Goal: Information Seeking & Learning: Learn about a topic

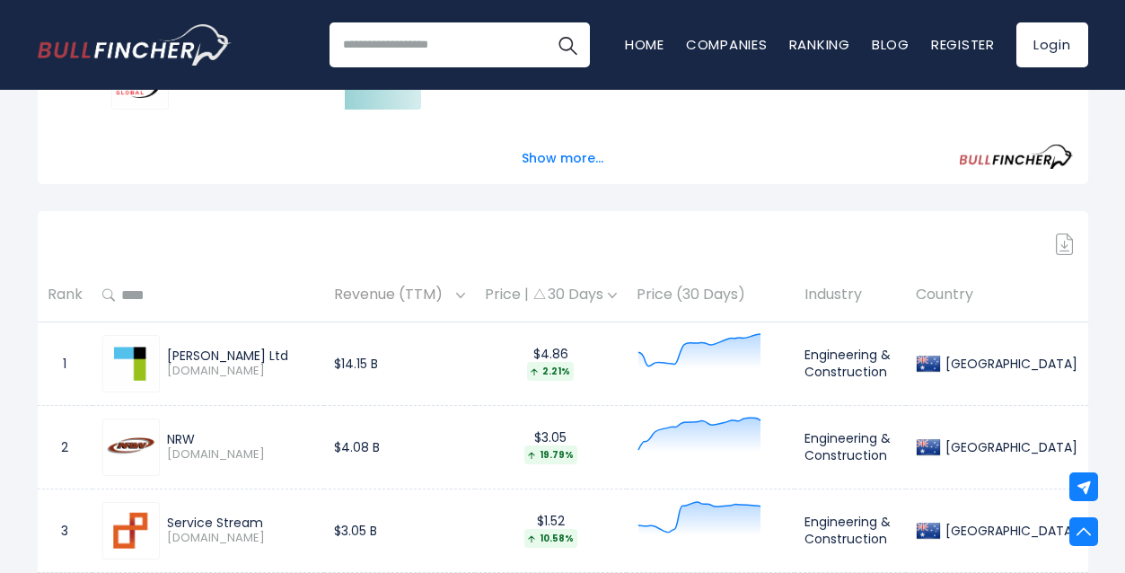
scroll to position [260, 0]
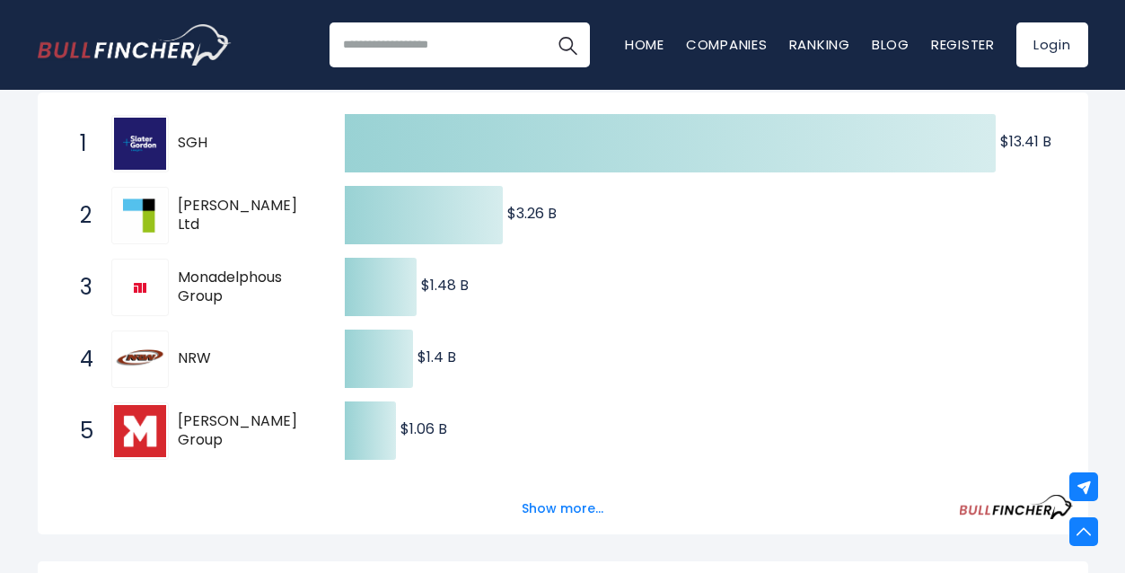
scroll to position [152, 0]
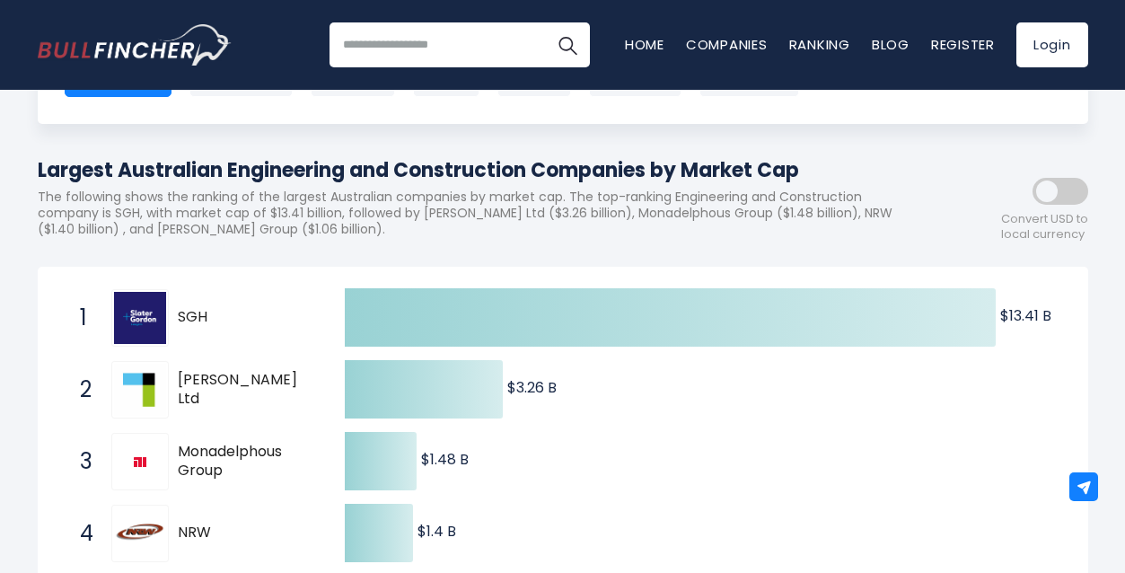
click at [137, 198] on p "The following shows the ranking of the largest Australian companies by market c…" at bounding box center [482, 213] width 889 height 49
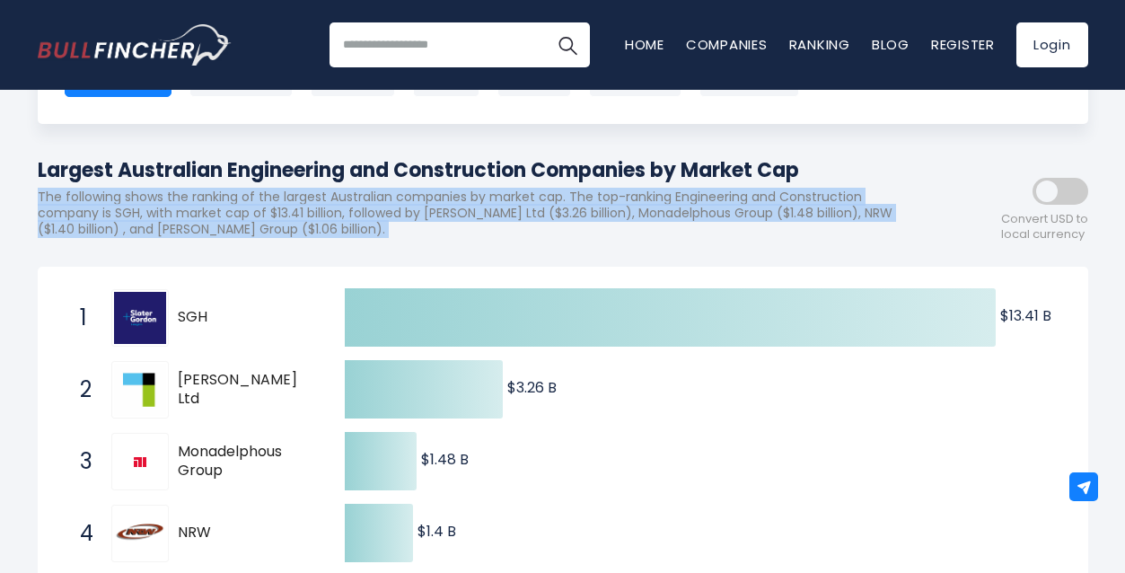
click at [137, 198] on p "The following shows the ranking of the largest Australian companies by market c…" at bounding box center [482, 213] width 889 height 49
click at [122, 203] on p "The following shows the ranking of the largest Australian companies by market c…" at bounding box center [482, 213] width 889 height 49
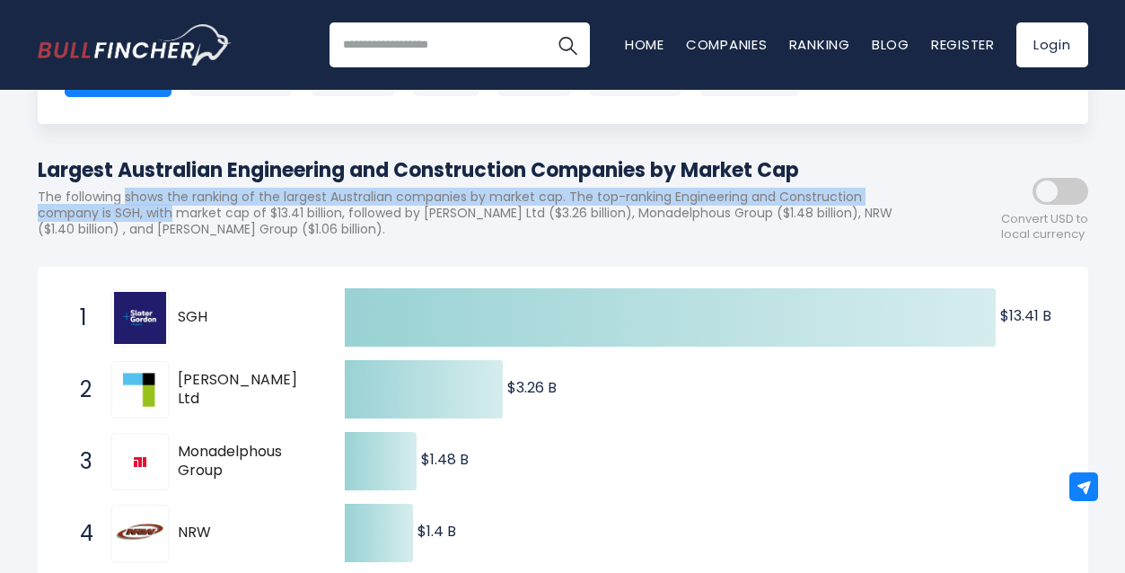
drag, startPoint x: 122, startPoint y: 203, endPoint x: 144, endPoint y: 217, distance: 25.9
click at [145, 217] on p "The following shows the ranking of the largest Australian companies by market c…" at bounding box center [482, 213] width 889 height 49
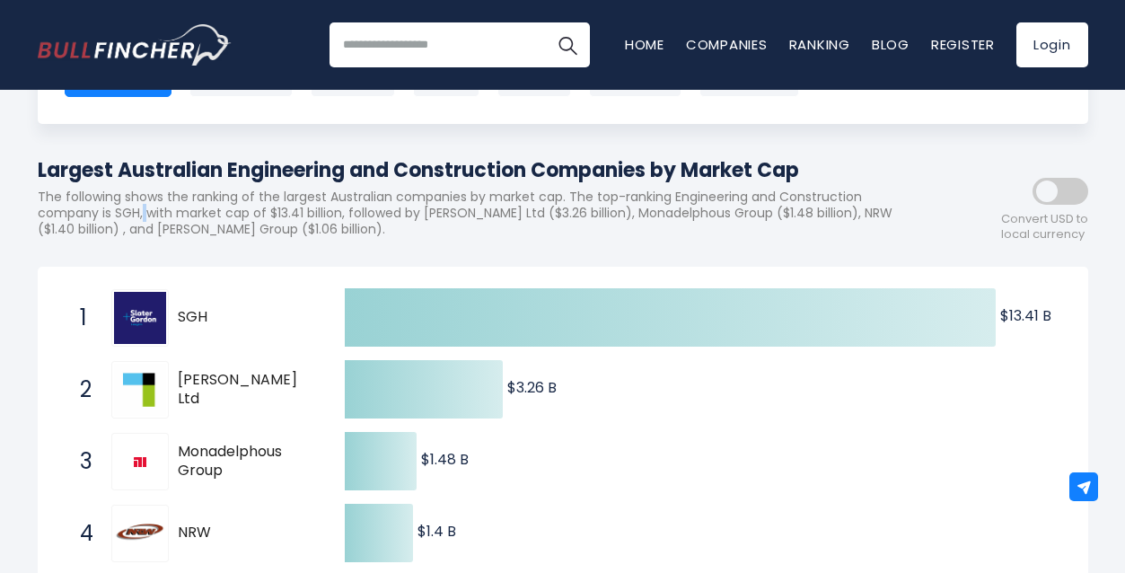
click at [144, 216] on p "The following shows the ranking of the largest Australian companies by market c…" at bounding box center [482, 213] width 889 height 49
drag, startPoint x: 144, startPoint y: 216, endPoint x: 84, endPoint y: 207, distance: 59.9
click at [84, 207] on p "The following shows the ranking of the largest Australian companies by market c…" at bounding box center [482, 213] width 889 height 49
drag, startPoint x: 84, startPoint y: 207, endPoint x: 195, endPoint y: 205, distance: 110.5
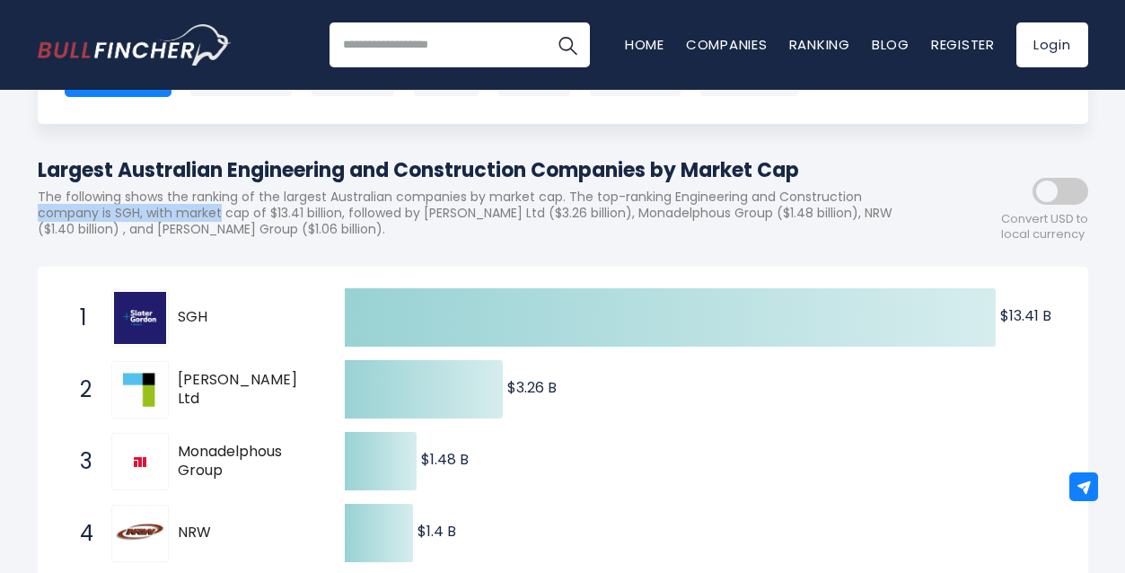
click at [195, 205] on p "The following shows the ranking of the largest Australian companies by market c…" at bounding box center [482, 213] width 889 height 49
click at [194, 205] on p "The following shows the ranking of the largest Australian companies by market c…" at bounding box center [482, 213] width 889 height 49
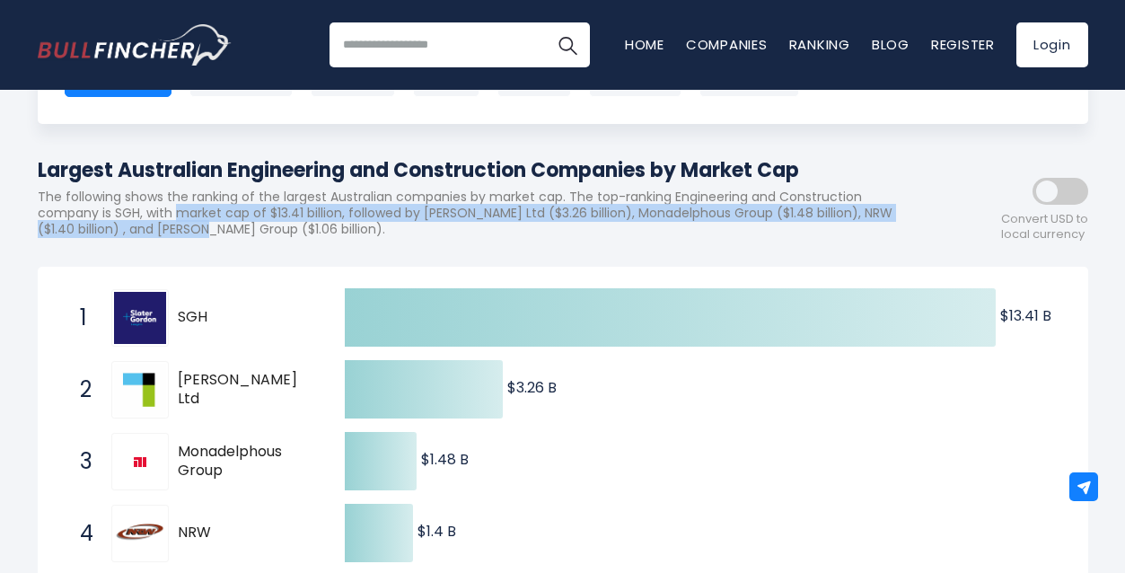
drag, startPoint x: 194, startPoint y: 205, endPoint x: 156, endPoint y: 225, distance: 43.0
click at [156, 225] on p "The following shows the ranking of the largest Australian companies by market c…" at bounding box center [482, 213] width 889 height 49
drag, startPoint x: 156, startPoint y: 225, endPoint x: 134, endPoint y: 209, distance: 27.7
click at [134, 209] on p "The following shows the ranking of the largest Australian companies by market c…" at bounding box center [482, 213] width 889 height 49
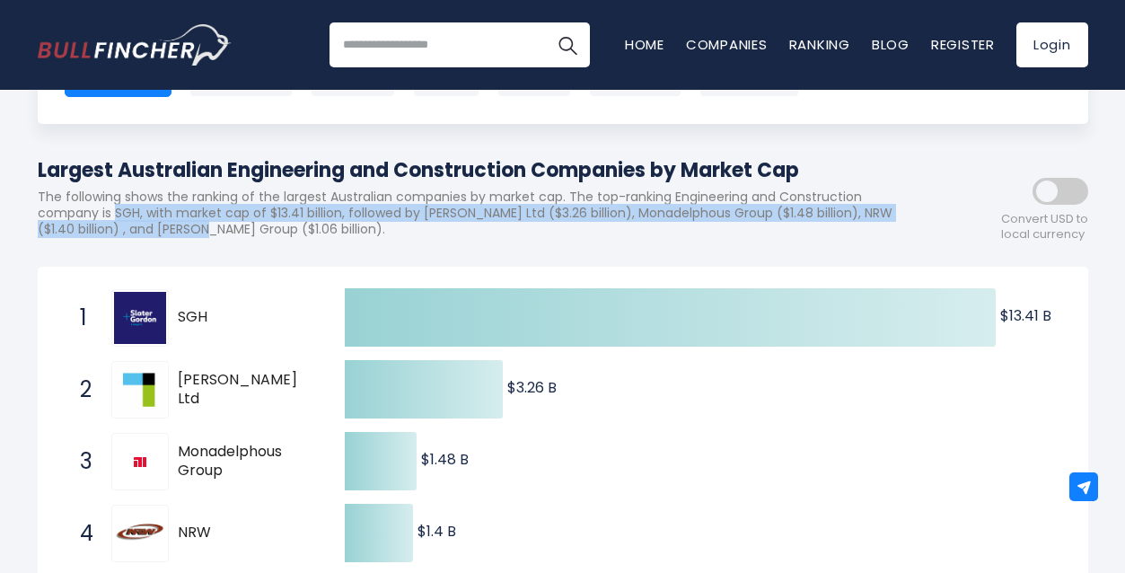
click at [134, 209] on p "The following shows the ranking of the largest Australian companies by market c…" at bounding box center [482, 213] width 889 height 49
drag, startPoint x: 134, startPoint y: 209, endPoint x: 161, endPoint y: 230, distance: 33.9
click at [161, 230] on p "The following shows the ranking of the largest Australian companies by market c…" at bounding box center [482, 213] width 889 height 49
drag, startPoint x: 161, startPoint y: 230, endPoint x: 110, endPoint y: 206, distance: 55.8
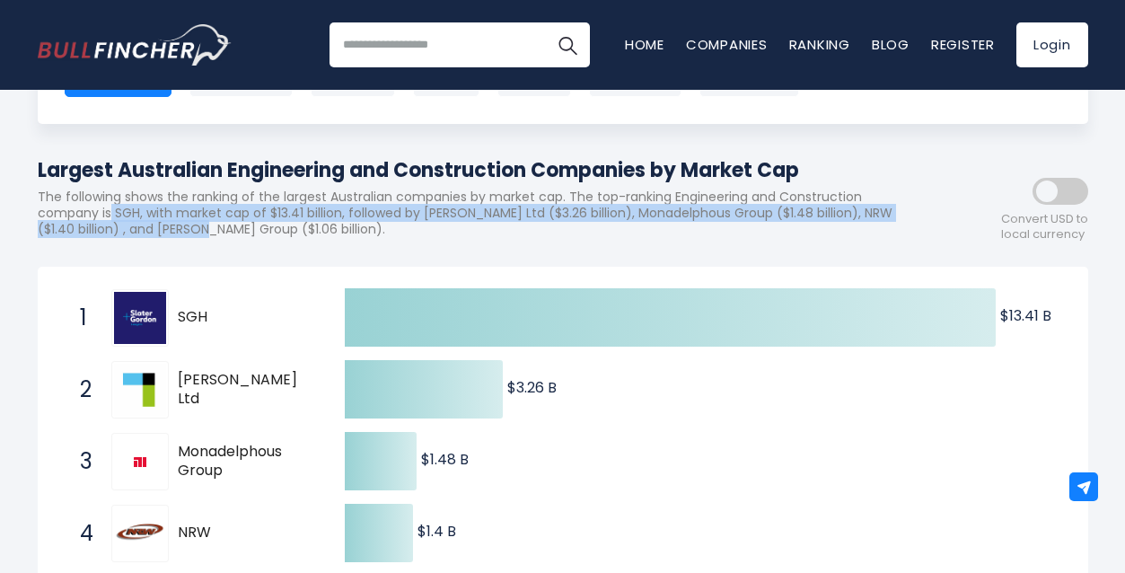
click at [110, 207] on p "The following shows the ranking of the largest Australian companies by market c…" at bounding box center [482, 213] width 889 height 49
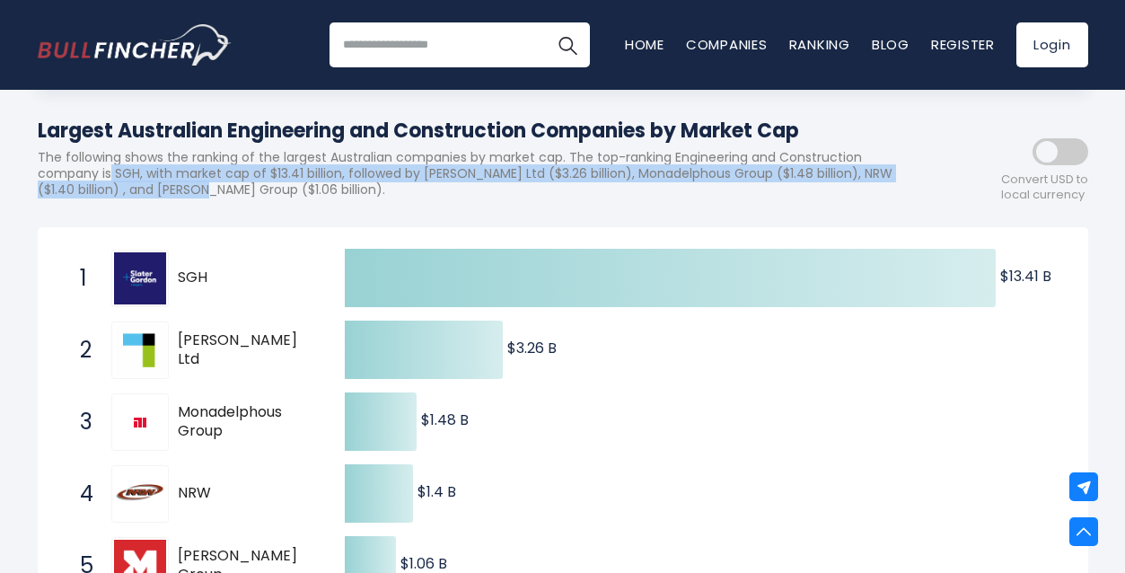
scroll to position [116, 0]
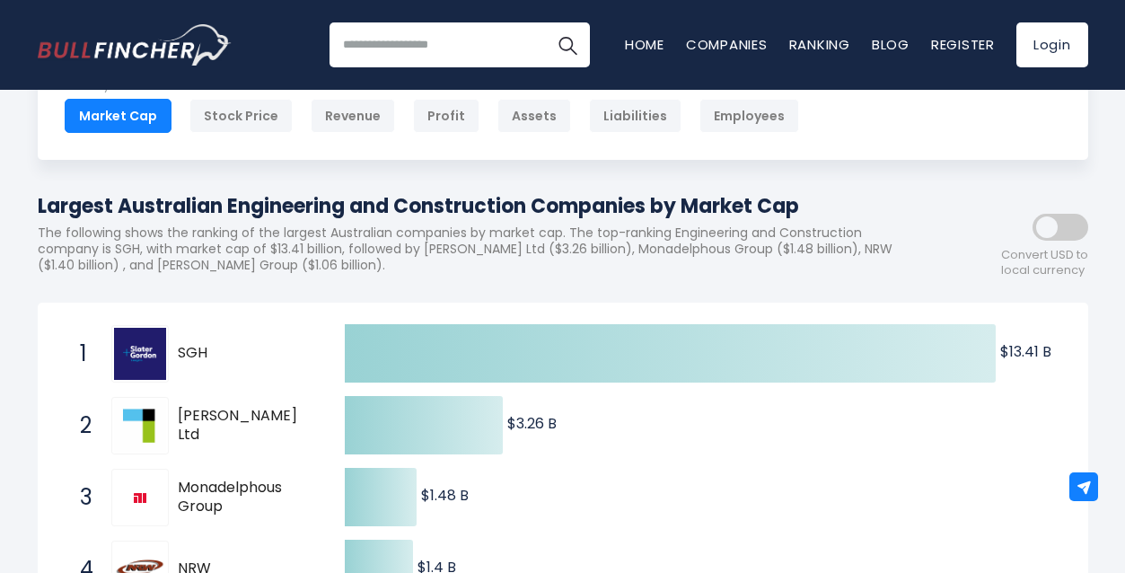
click at [1062, 226] on span at bounding box center [1061, 227] width 56 height 27
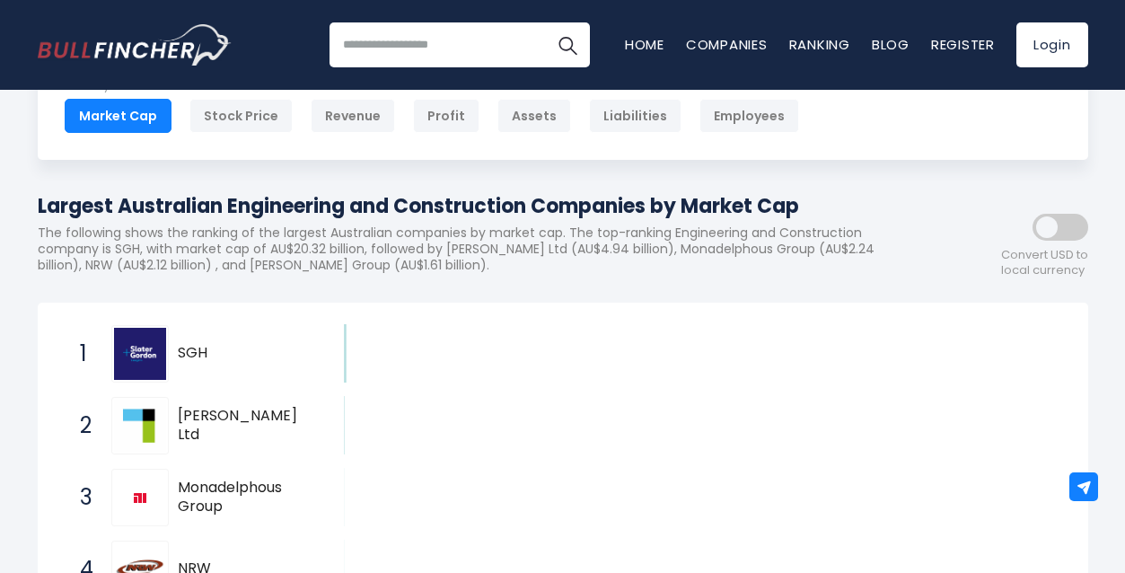
click at [1060, 227] on span at bounding box center [1061, 227] width 56 height 27
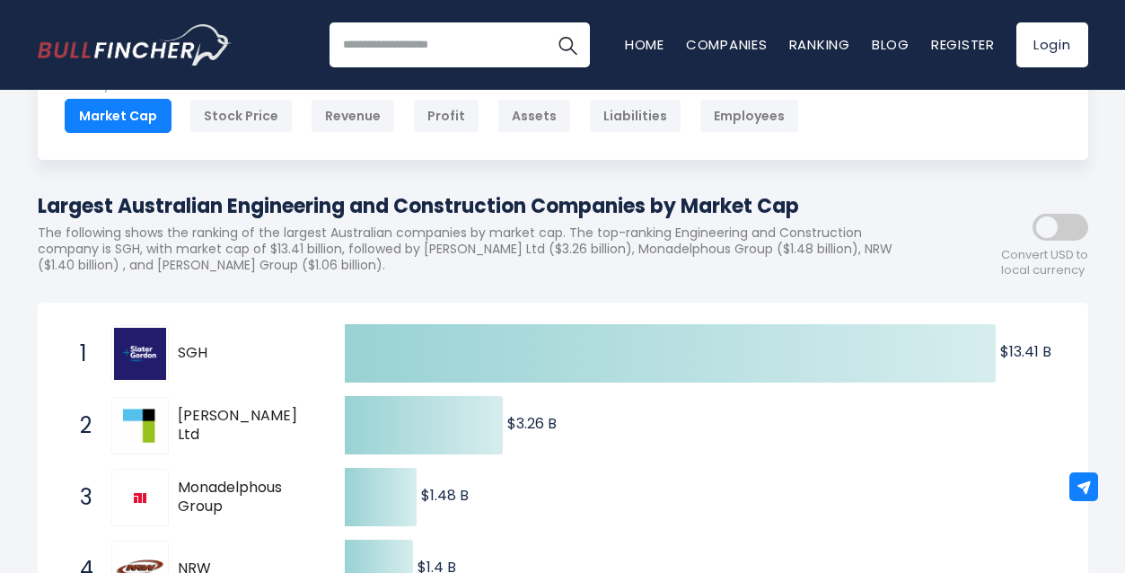
click at [1060, 227] on span at bounding box center [1061, 227] width 56 height 27
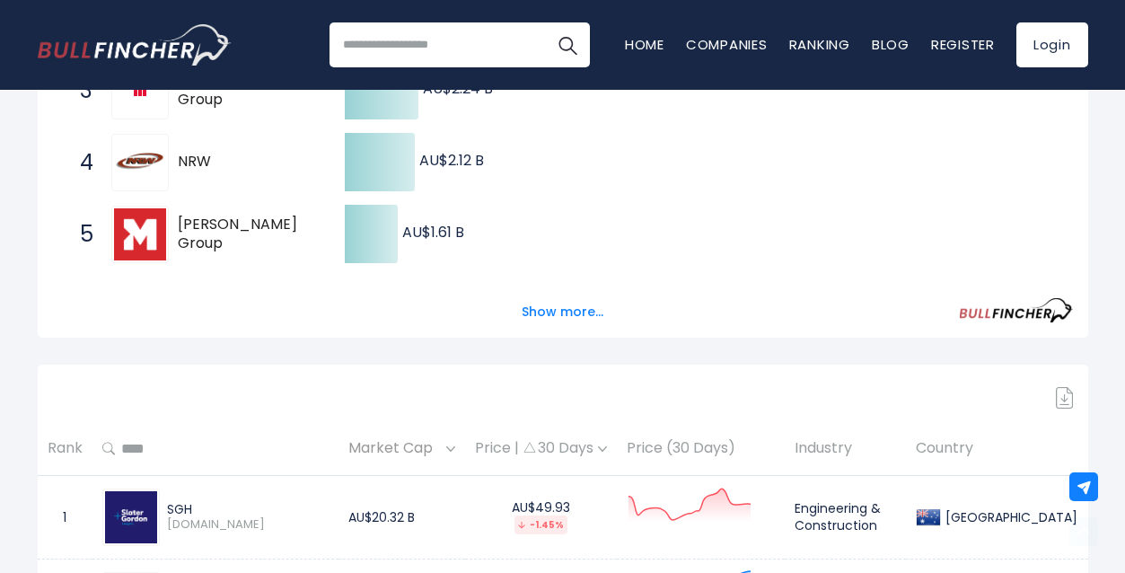
scroll to position [524, 0]
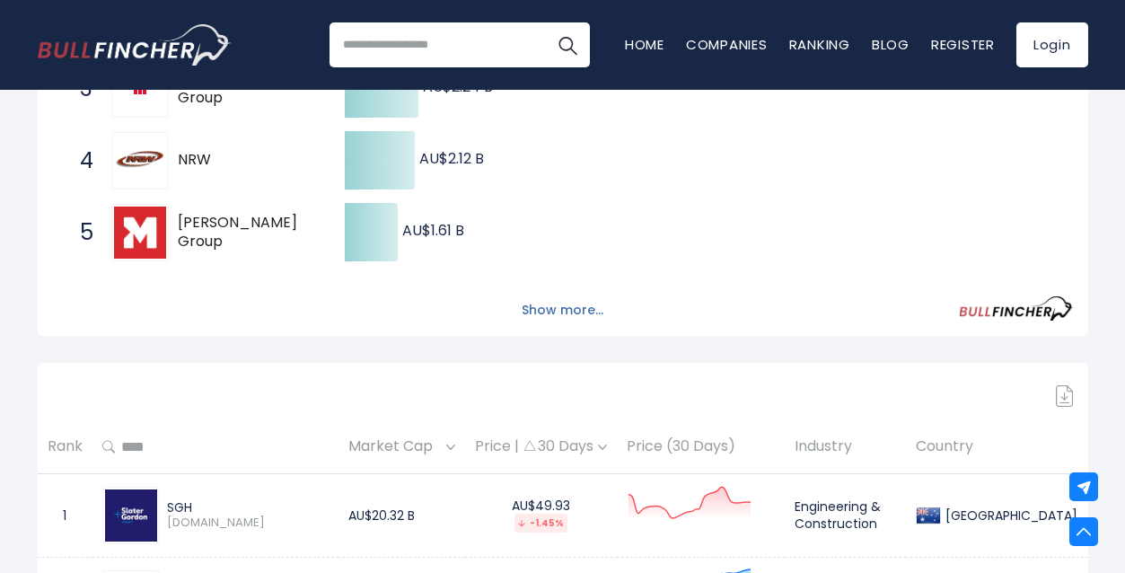
click at [560, 312] on button "Show more..." at bounding box center [562, 310] width 103 height 30
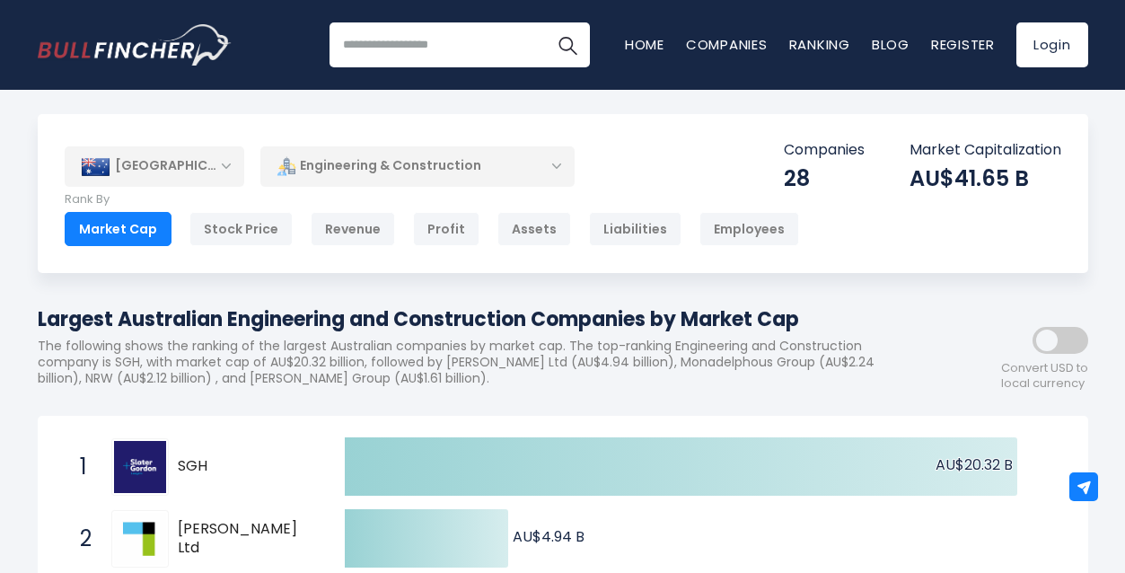
scroll to position [4, 0]
click at [626, 320] on h1 "Largest Australian Engineering and Construction Companies by Market Cap" at bounding box center [482, 319] width 889 height 30
drag, startPoint x: 626, startPoint y: 320, endPoint x: 782, endPoint y: 316, distance: 156.3
click at [788, 316] on h1 "Largest Australian Engineering and Construction Companies by Market Cap" at bounding box center [482, 319] width 889 height 30
click at [781, 315] on h1 "Largest Australian Engineering and Construction Companies by Market Cap" at bounding box center [482, 319] width 889 height 30
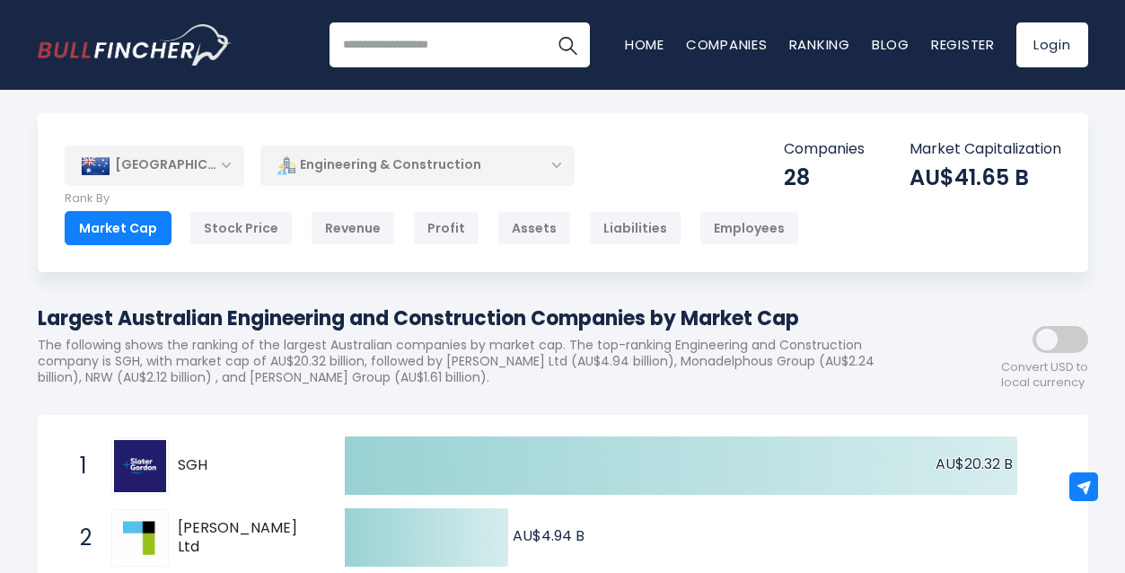
drag, startPoint x: 781, startPoint y: 315, endPoint x: 704, endPoint y: 314, distance: 77.2
click at [704, 314] on h1 "Largest Australian Engineering and Construction Companies by Market Cap" at bounding box center [482, 319] width 889 height 30
click at [704, 313] on h1 "Largest Australian Engineering and Construction Companies by Market Cap" at bounding box center [482, 319] width 889 height 30
drag, startPoint x: 704, startPoint y: 313, endPoint x: 783, endPoint y: 316, distance: 79.1
click at [783, 316] on h1 "Largest Australian Engineering and Construction Companies by Market Cap" at bounding box center [482, 319] width 889 height 30
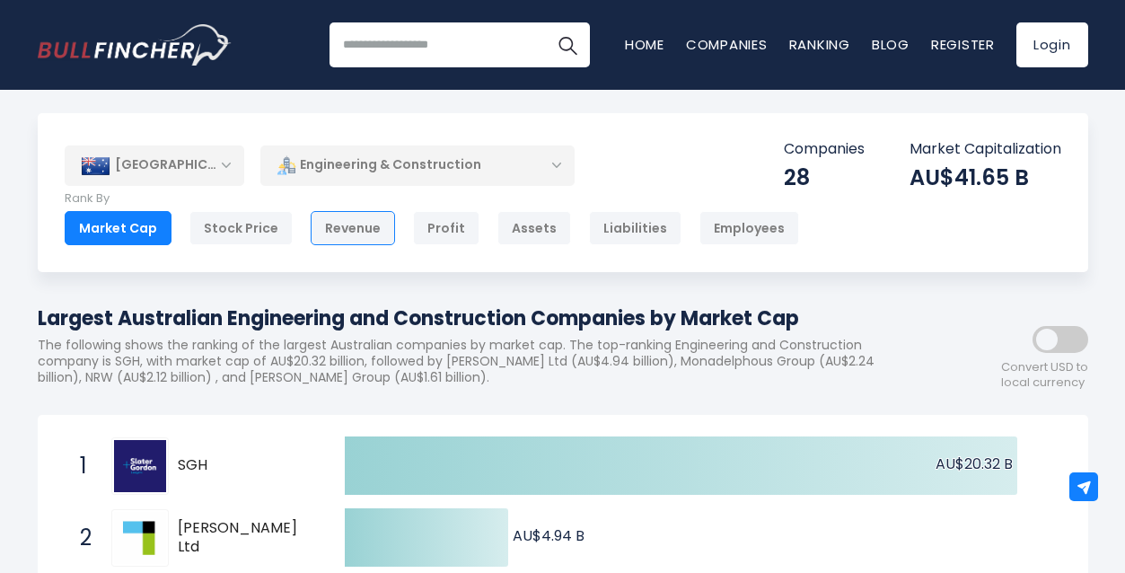
click at [349, 233] on div "Revenue" at bounding box center [353, 228] width 84 height 34
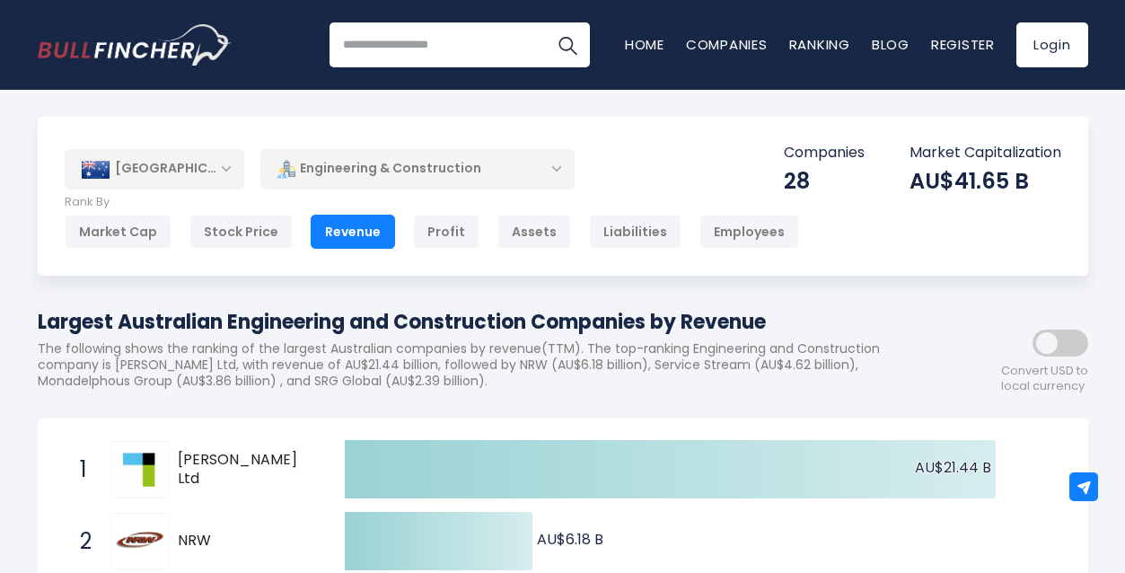
click at [360, 242] on div "Revenue" at bounding box center [353, 232] width 84 height 34
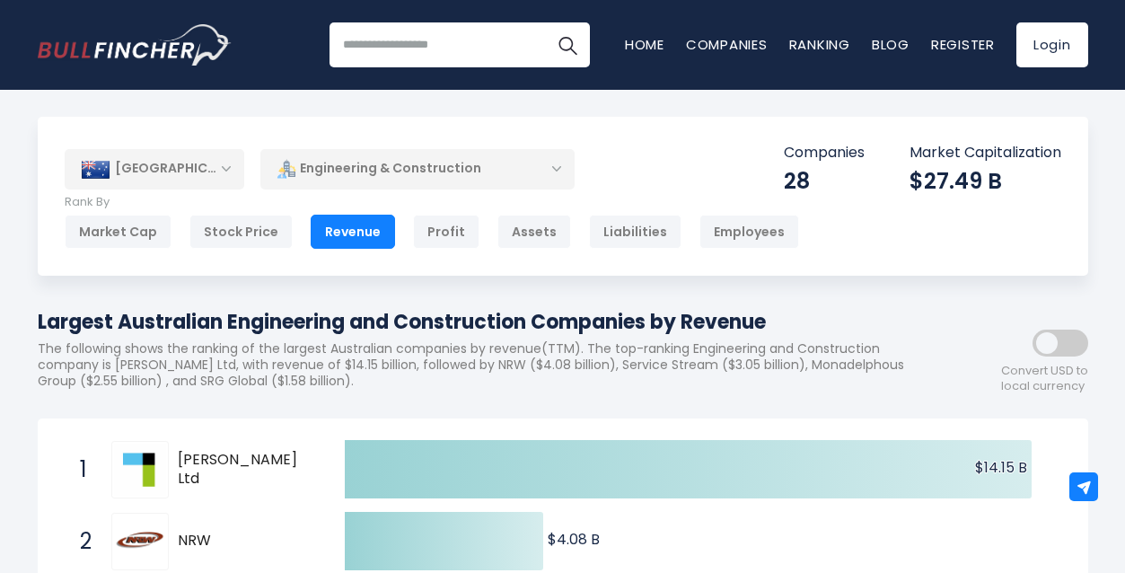
click at [1061, 335] on span at bounding box center [1061, 343] width 56 height 27
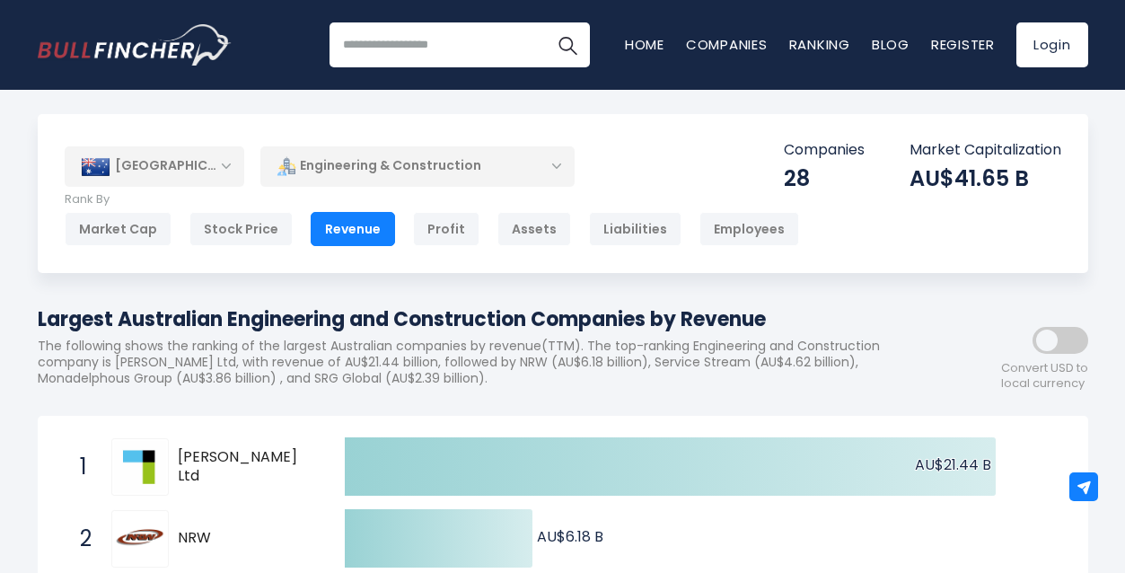
scroll to position [4, 0]
click at [703, 228] on div "Employees" at bounding box center [750, 228] width 100 height 34
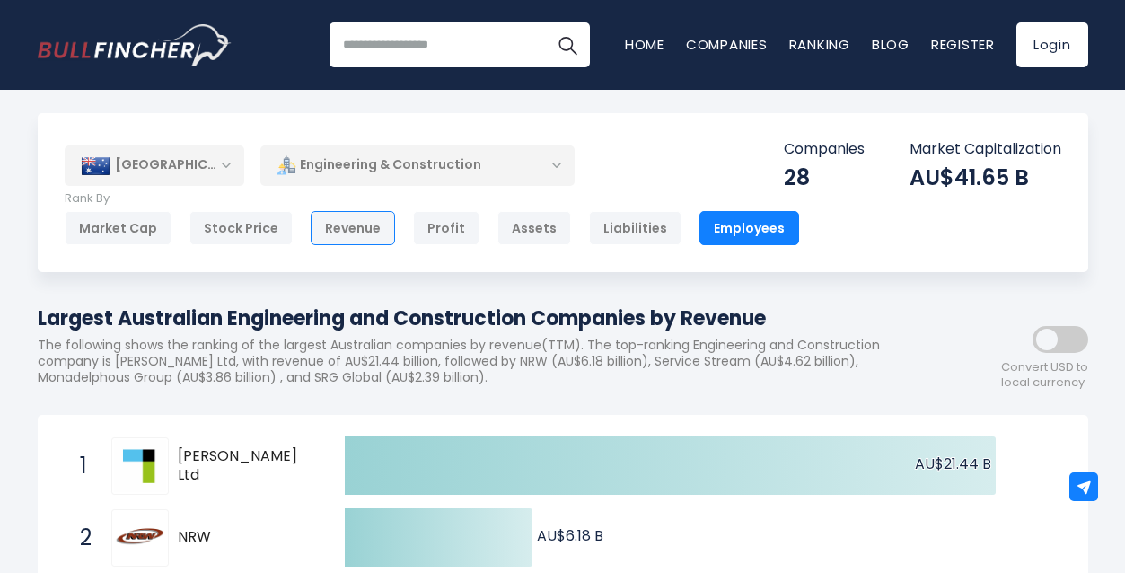
click at [332, 230] on div "Revenue" at bounding box center [353, 228] width 84 height 34
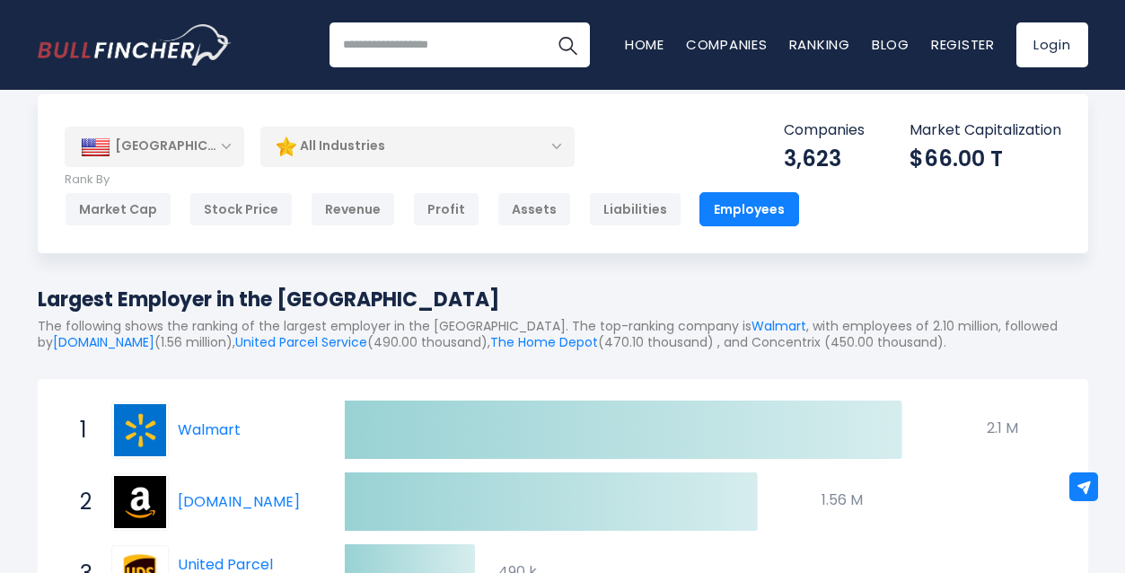
scroll to position [34, 0]
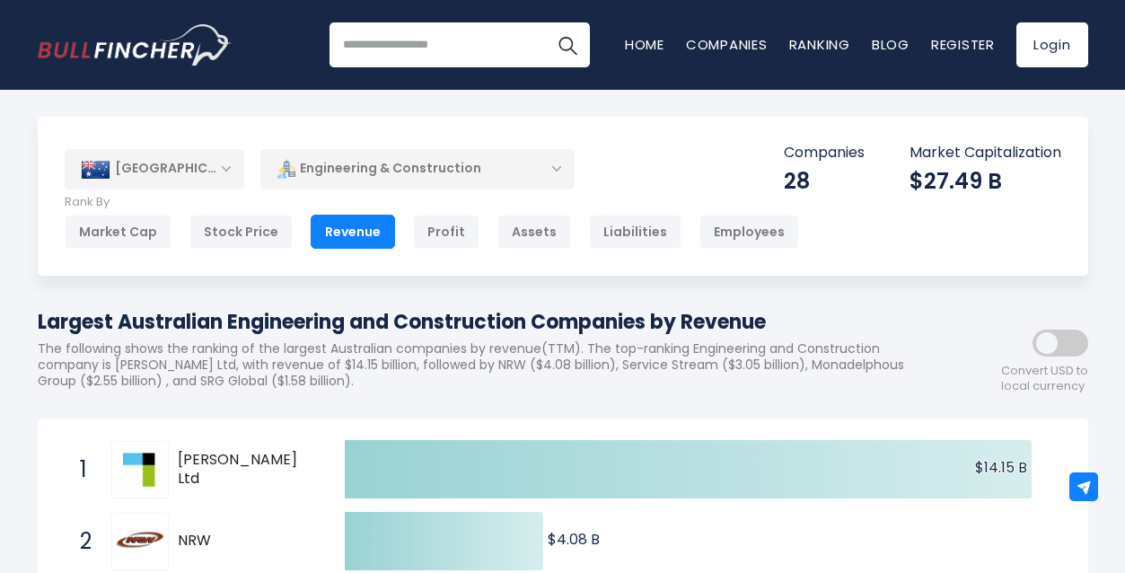
click at [390, 171] on div "Engineering & Construction" at bounding box center [417, 168] width 314 height 41
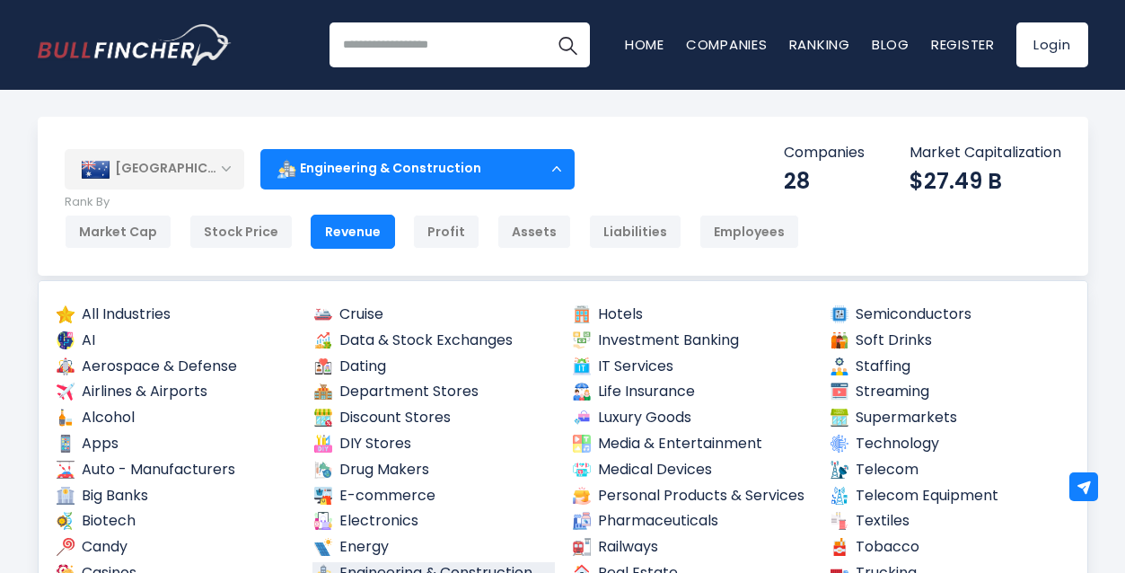
click at [380, 166] on div "Engineering & Construction" at bounding box center [417, 168] width 314 height 41
